Goal: Check status: Check status

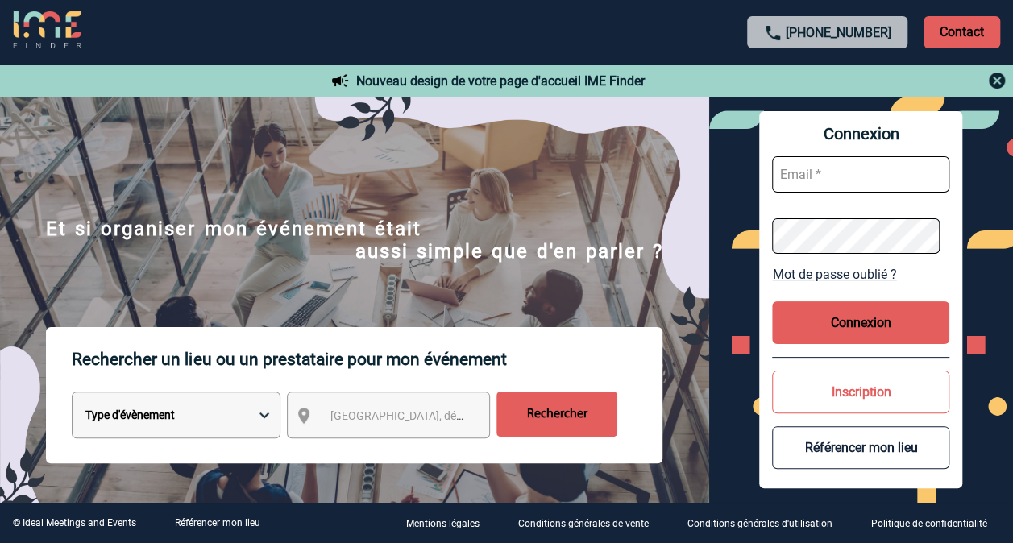
click at [824, 164] on input "text" at bounding box center [860, 174] width 177 height 36
type input "pierre-marie.robin2@sanofi.com"
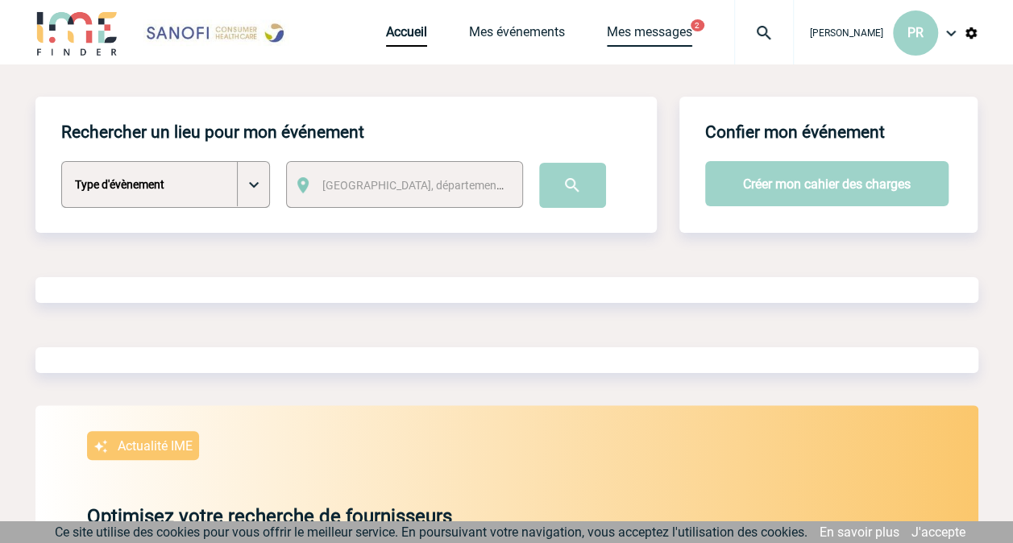
click at [609, 33] on link "Mes messages" at bounding box center [649, 35] width 85 height 23
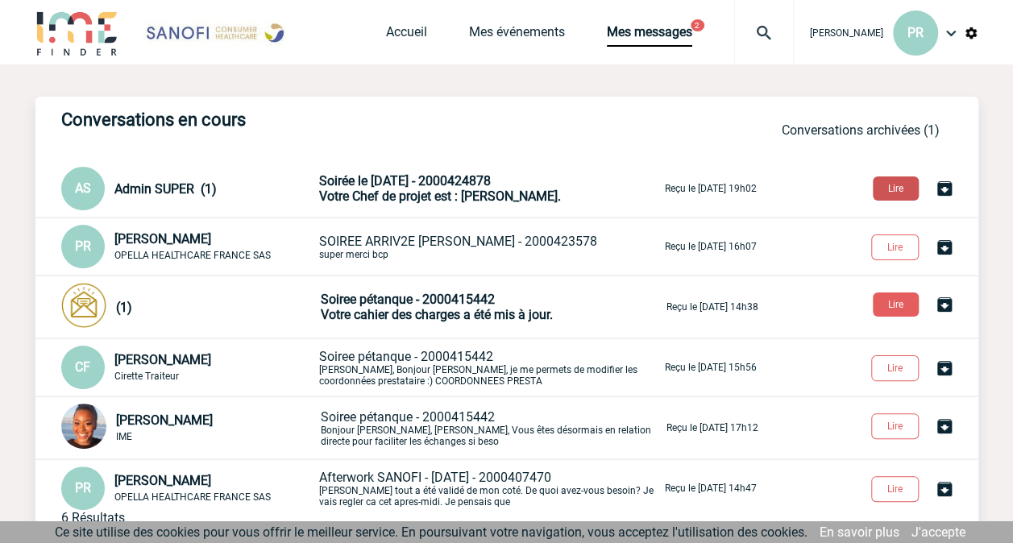
click at [880, 189] on button "Lire" at bounding box center [896, 188] width 46 height 24
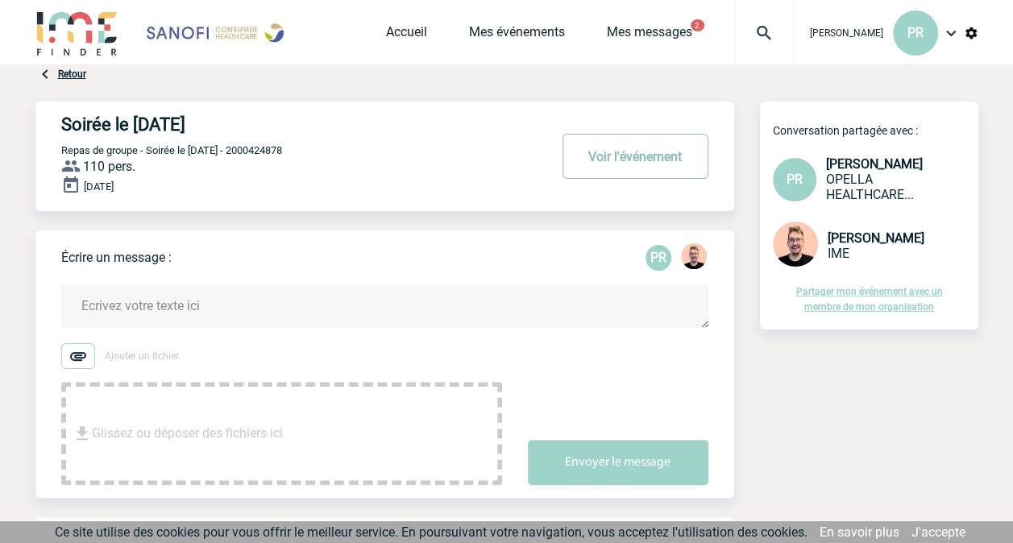
click at [649, 143] on button "Voir l'événement" at bounding box center [635, 156] width 146 height 45
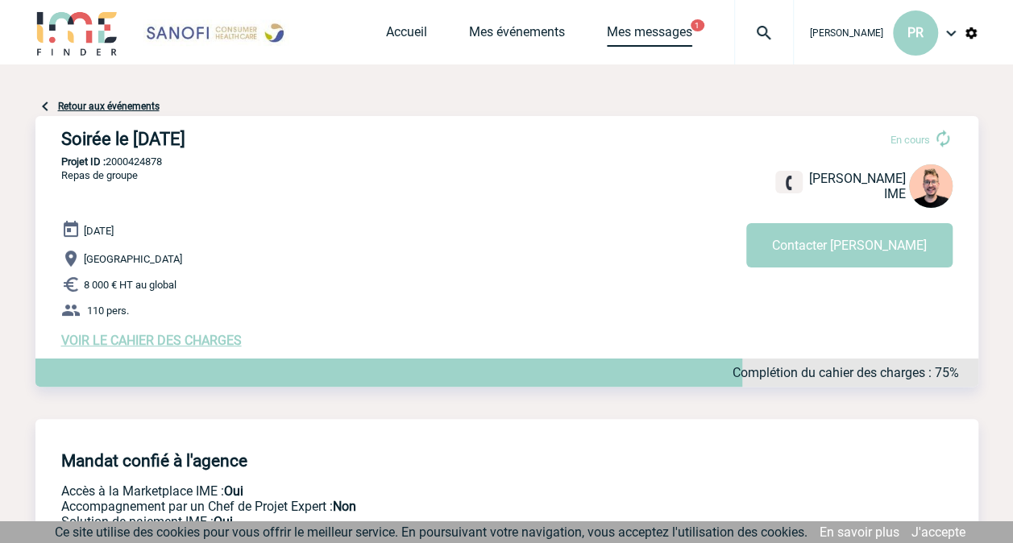
click at [643, 35] on link "Mes messages" at bounding box center [649, 35] width 85 height 23
click at [507, 45] on link "Mes événements" at bounding box center [517, 35] width 96 height 23
click at [512, 35] on link "Mes événements" at bounding box center [517, 35] width 96 height 23
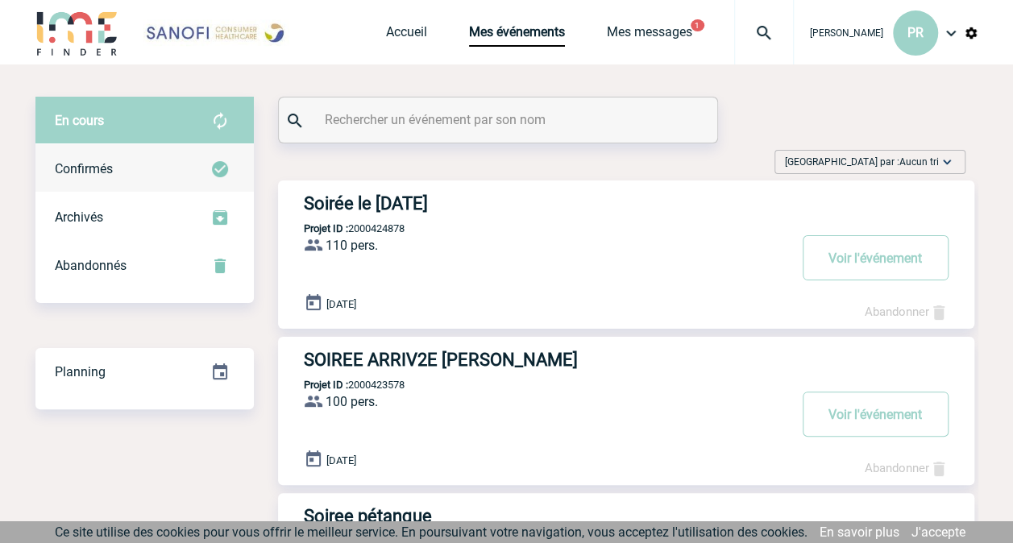
click at [139, 174] on div "Confirmés" at bounding box center [144, 169] width 218 height 48
